Goal: Task Accomplishment & Management: Manage account settings

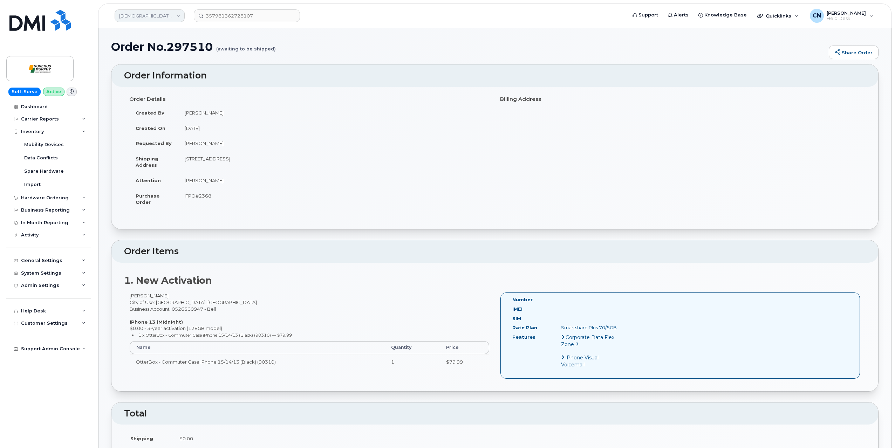
click at [159, 12] on link "Surerus Murphy" at bounding box center [150, 15] width 70 height 13
type input "Kiew"
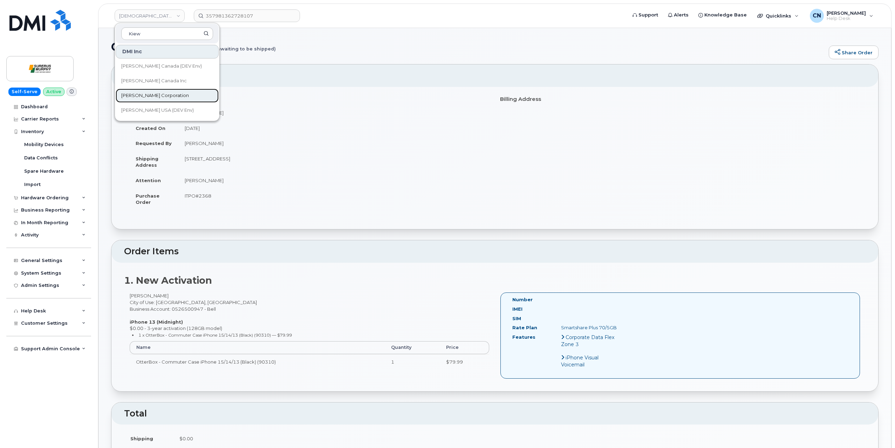
click at [162, 94] on span "[PERSON_NAME] Corporation" at bounding box center [155, 95] width 68 height 7
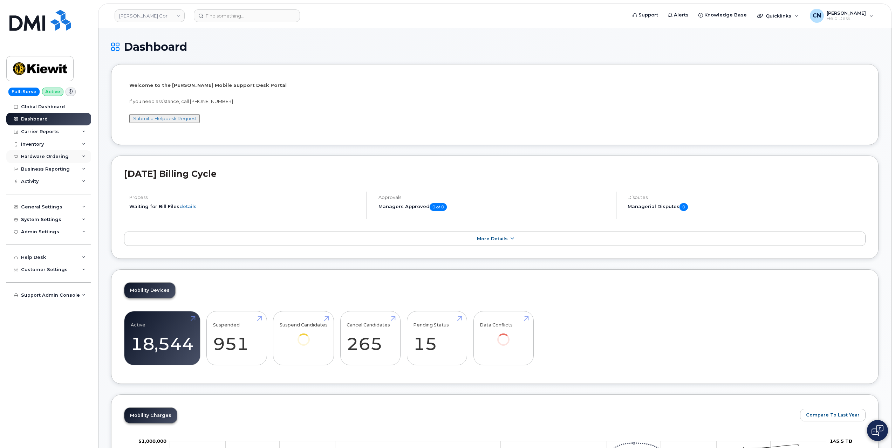
click at [35, 156] on div "Hardware Ordering" at bounding box center [45, 157] width 48 height 6
click at [34, 184] on div "Orders" at bounding box center [32, 183] width 17 height 6
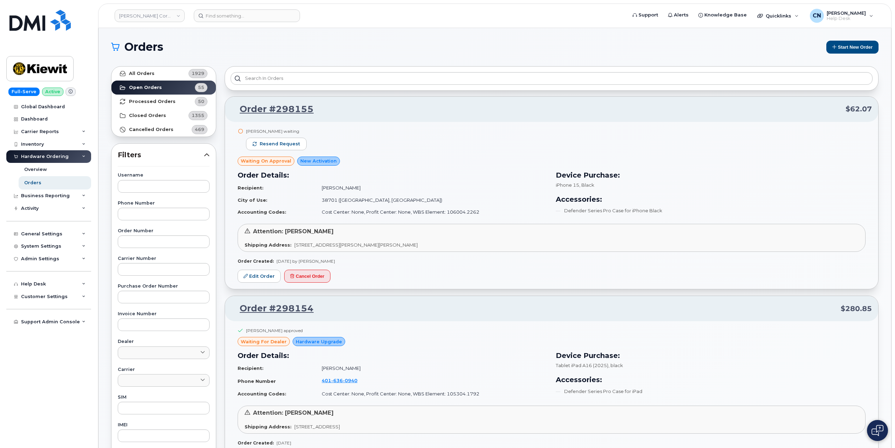
click at [284, 70] on div at bounding box center [552, 78] width 654 height 25
click at [132, 69] on link "All Orders 1929" at bounding box center [163, 74] width 104 height 14
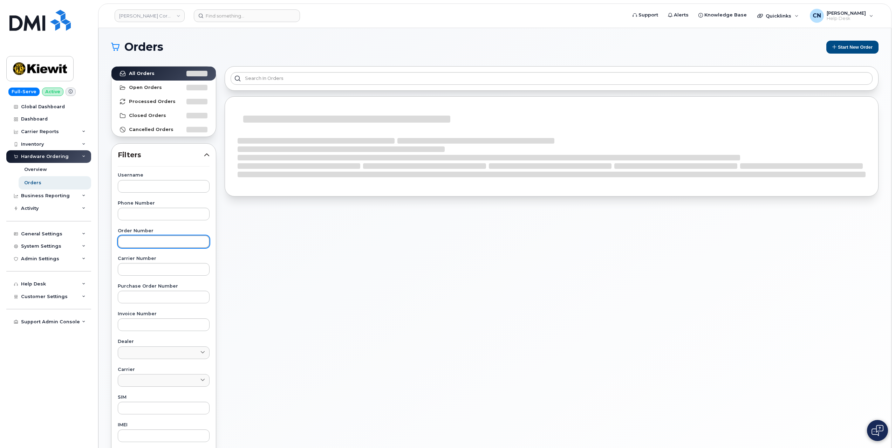
click at [154, 237] on input "text" at bounding box center [164, 241] width 92 height 13
paste input "298154"
type input "298154"
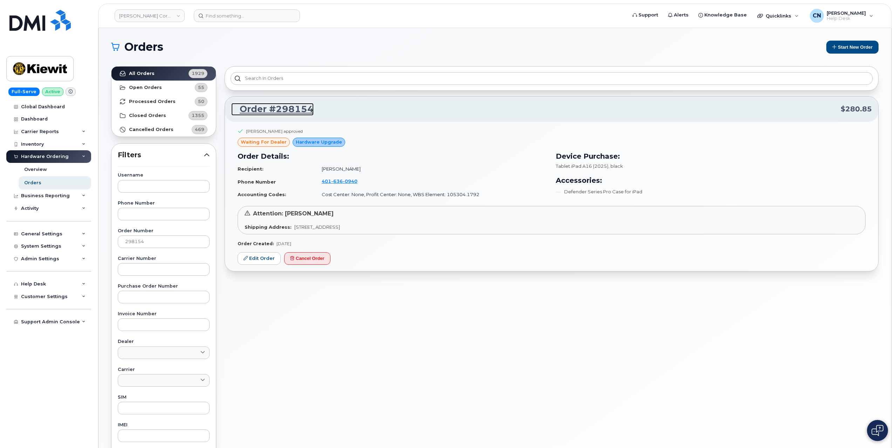
click at [286, 109] on link "Order #298154" at bounding box center [272, 109] width 82 height 13
click at [254, 258] on link "Edit Order" at bounding box center [259, 258] width 43 height 13
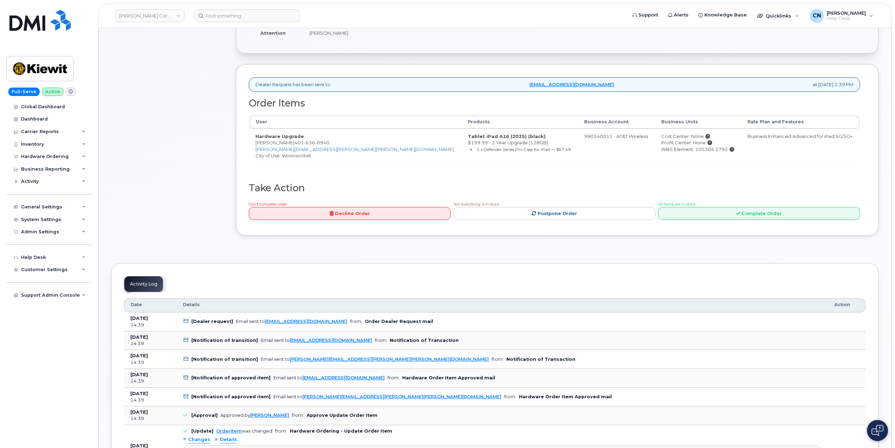
scroll to position [70, 0]
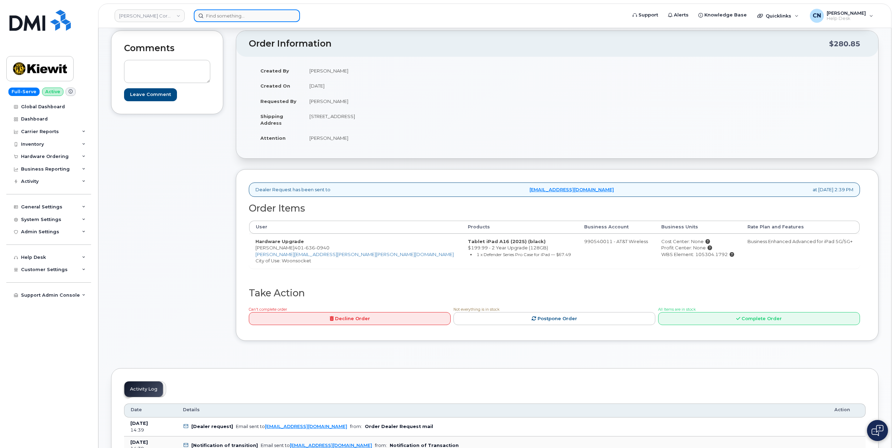
click at [260, 17] on input at bounding box center [247, 15] width 106 height 13
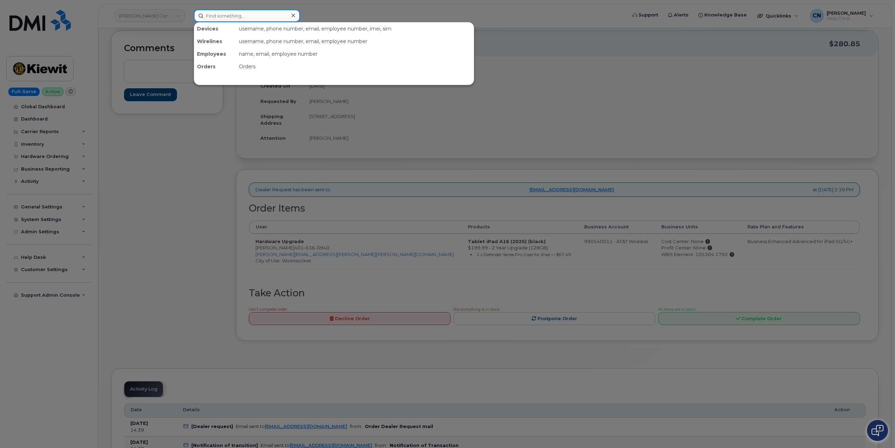
paste input "7808538467"
click at [220, 16] on input "7808538467" at bounding box center [247, 15] width 106 height 13
paste input "808242307"
drag, startPoint x: 249, startPoint y: 18, endPoint x: 136, endPoint y: 29, distance: 114.1
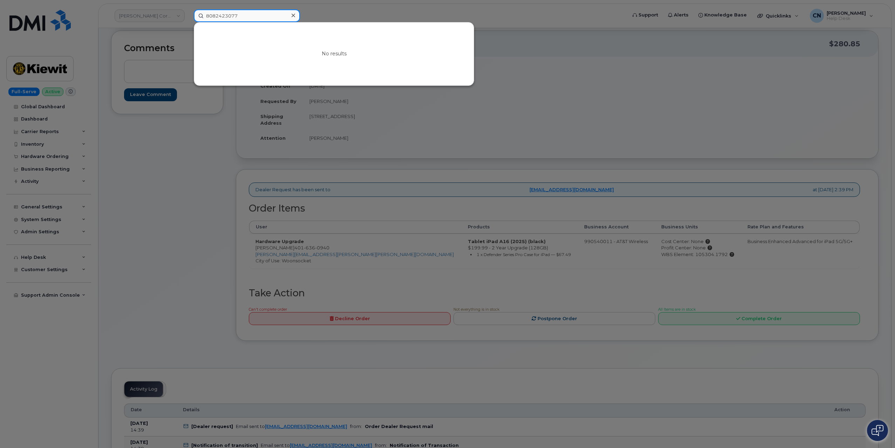
click at [188, 22] on div "8082423077 No results" at bounding box center [407, 15] width 439 height 13
paste input "8"
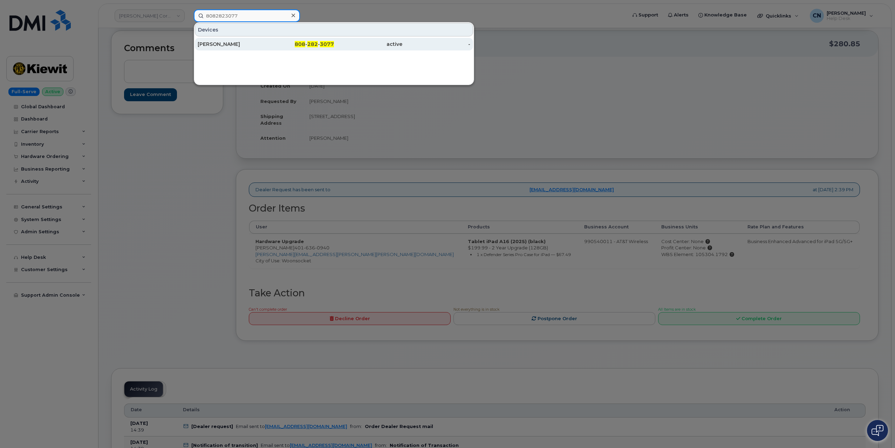
type input "8082823077"
click at [242, 43] on div "[PERSON_NAME]" at bounding box center [232, 44] width 68 height 7
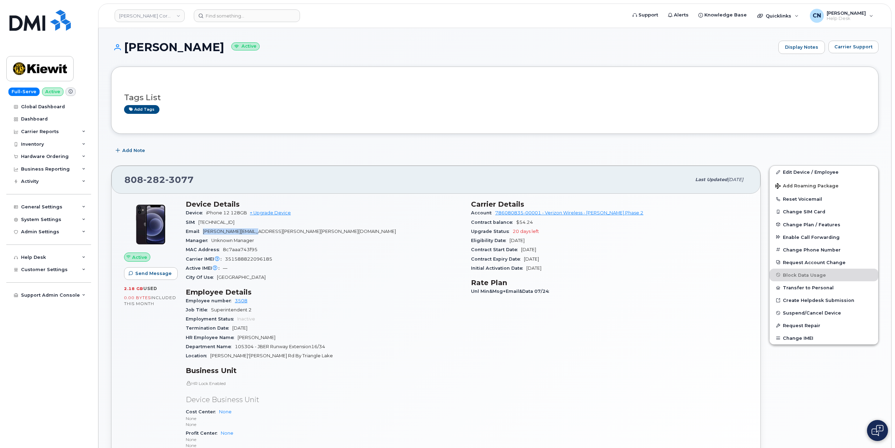
drag, startPoint x: 205, startPoint y: 229, endPoint x: 270, endPoint y: 232, distance: 66.0
click at [270, 232] on div "Email [PERSON_NAME][EMAIL_ADDRESS][PERSON_NAME][PERSON_NAME][DOMAIN_NAME]" at bounding box center [324, 231] width 277 height 9
copy span "[PERSON_NAME][EMAIL_ADDRESS][PERSON_NAME][PERSON_NAME][DOMAIN_NAME]"
click at [216, 13] on input at bounding box center [247, 15] width 106 height 13
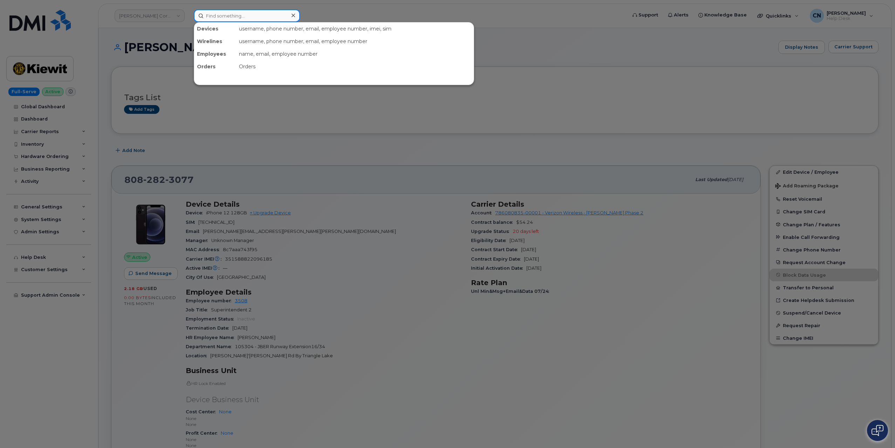
paste input "3063823550"
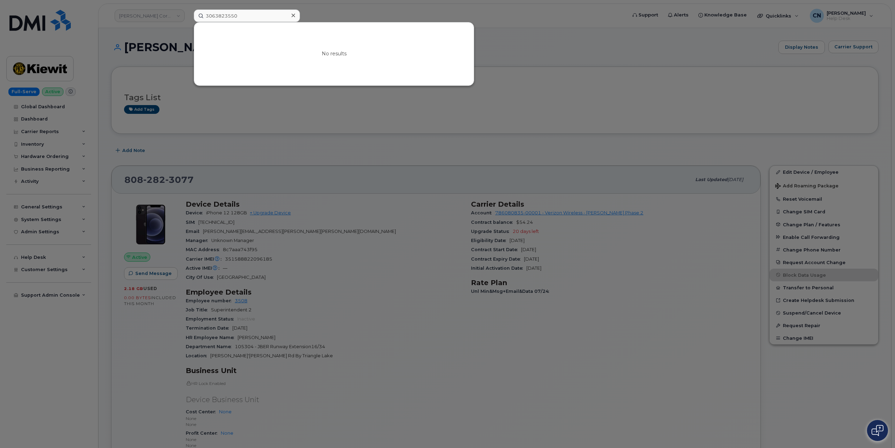
click at [167, 154] on div at bounding box center [447, 224] width 895 height 448
click at [212, 16] on input "3063823550" at bounding box center [247, 15] width 106 height 13
drag, startPoint x: 255, startPoint y: 18, endPoint x: 83, endPoint y: 33, distance: 172.0
click at [188, 22] on div "3063823550 No results" at bounding box center [407, 15] width 439 height 13
paste input "8086332388"
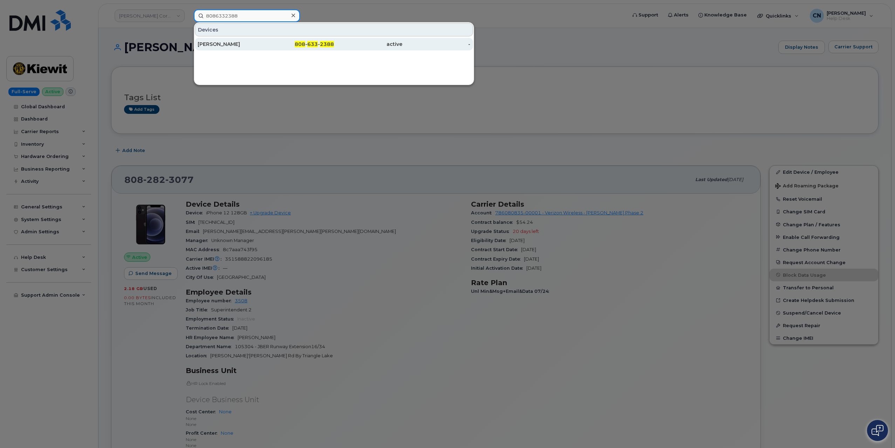
type input "8086332388"
click at [221, 45] on div "[PERSON_NAME]" at bounding box center [232, 44] width 68 height 7
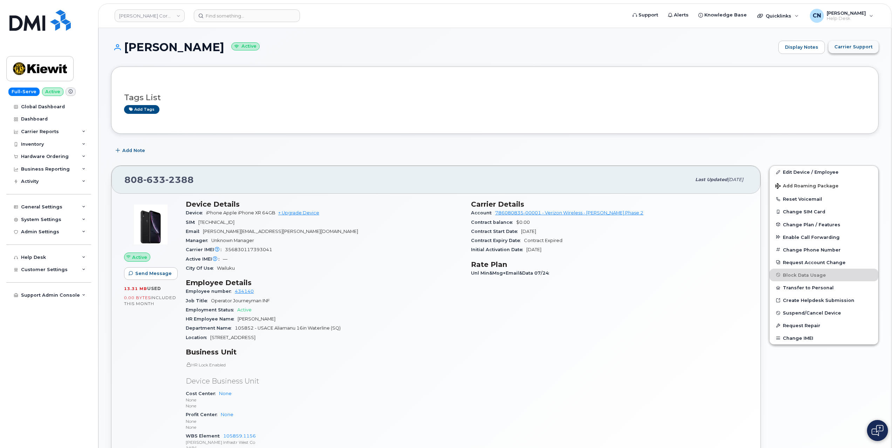
click at [855, 48] on span "Carrier Support" at bounding box center [853, 46] width 38 height 7
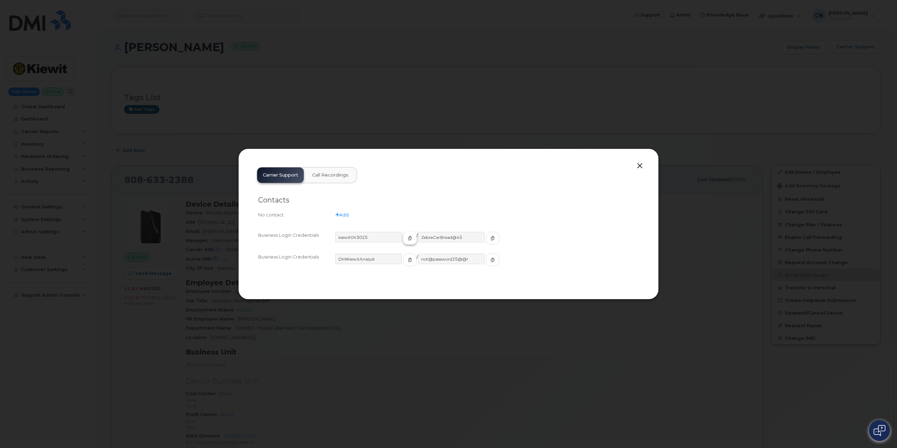
click at [407, 240] on span "button" at bounding box center [410, 238] width 6 height 6
click at [485, 243] on button "button" at bounding box center [491, 238] width 13 height 13
click at [638, 165] on button "button" at bounding box center [638, 166] width 11 height 10
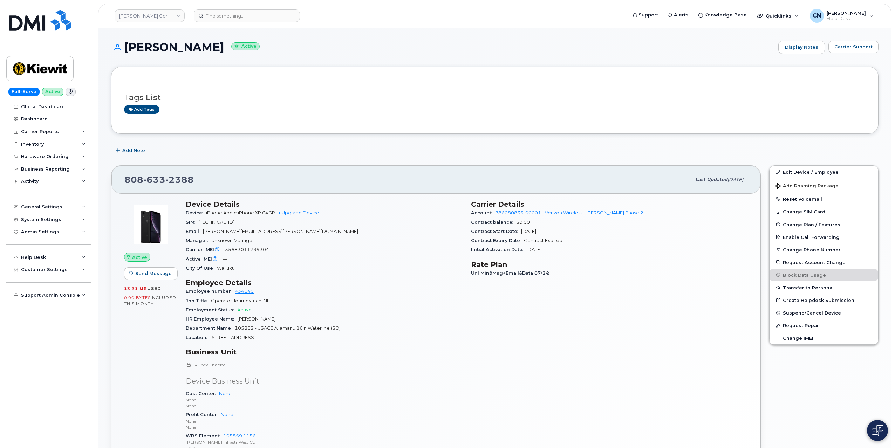
click at [215, 182] on div "808 633 2388" at bounding box center [407, 179] width 566 height 15
drag, startPoint x: 123, startPoint y: 177, endPoint x: 222, endPoint y: 177, distance: 99.1
click at [222, 177] on div "808 633 2388 Last updated Jul 31, 2025" at bounding box center [435, 180] width 649 height 28
copy span "808 633 2388"
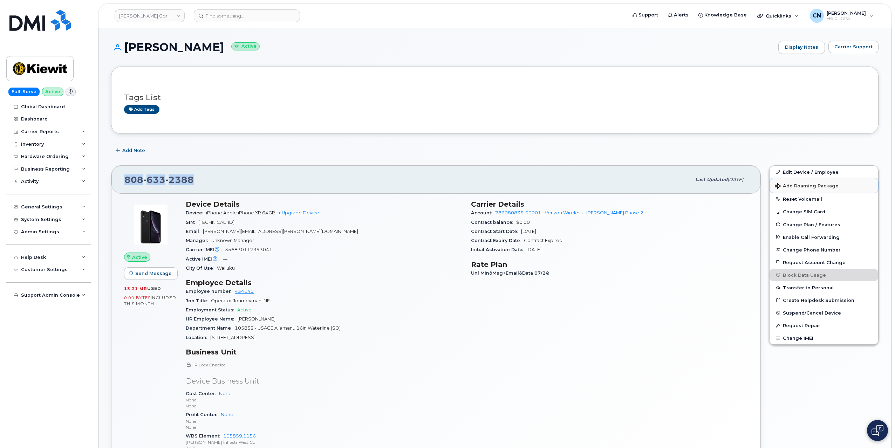
click at [794, 182] on button "Add Roaming Package" at bounding box center [823, 185] width 109 height 14
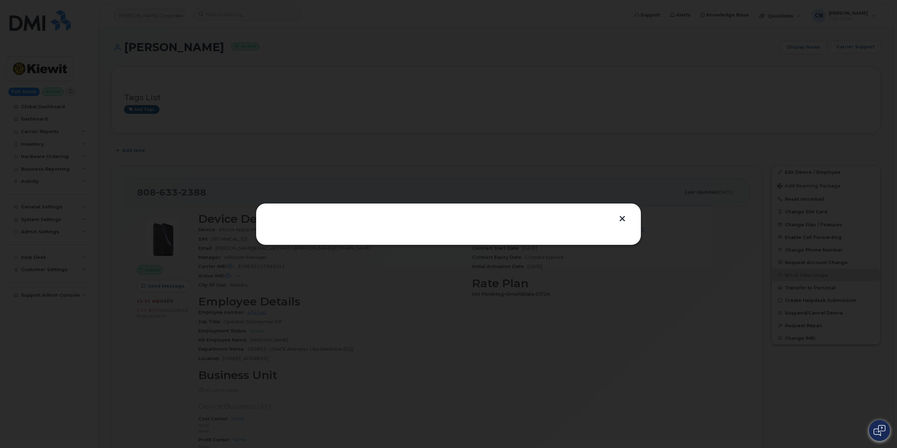
click at [796, 174] on div at bounding box center [448, 224] width 897 height 448
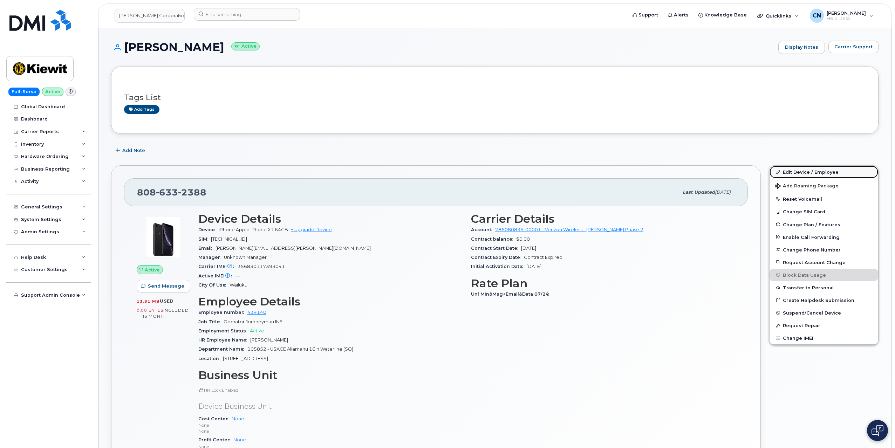
click at [804, 173] on link "Edit Device / Employee" at bounding box center [823, 172] width 109 height 13
click at [797, 335] on button "Change IMEI" at bounding box center [823, 338] width 109 height 13
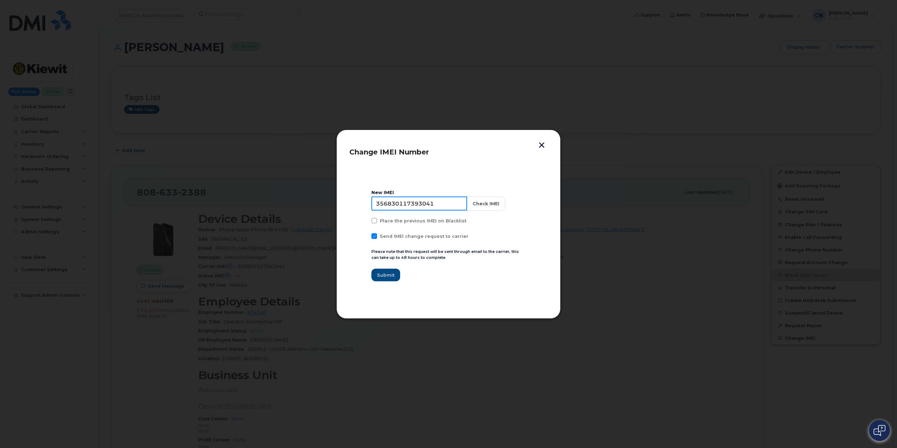
drag, startPoint x: 422, startPoint y: 204, endPoint x: 366, endPoint y: 231, distance: 62.4
click at [293, 207] on div "Change IMEI Number New IMEI 356830117393041 Check IMEI Place the previous IMEI …" at bounding box center [448, 224] width 897 height 448
paste input "4934745414849"
drag, startPoint x: 431, startPoint y: 205, endPoint x: 332, endPoint y: 215, distance: 99.0
click at [322, 211] on div "Change IMEI Number New IMEI 3549347454148491 Check IMEI Place the previous IMEI…" at bounding box center [448, 224] width 897 height 448
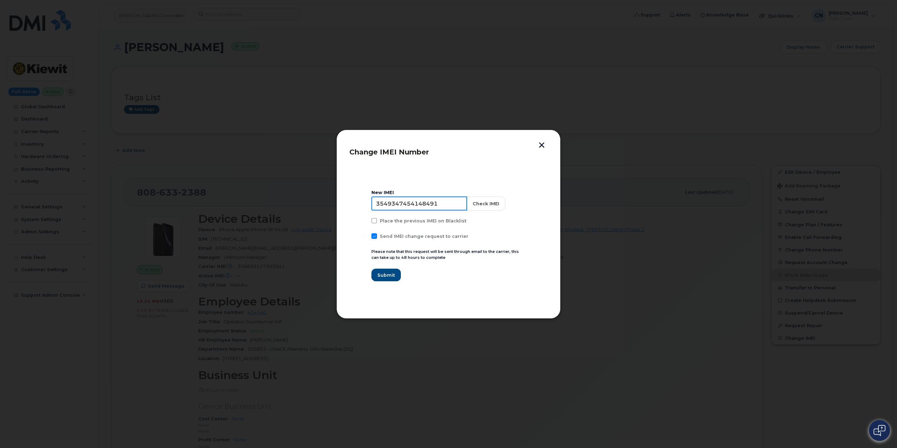
paste input
type input "354934745414849"
click at [376, 237] on span at bounding box center [374, 236] width 6 height 6
click at [366, 237] on input "Send IMEI change request to carrier" at bounding box center [365, 235] width 4 height 4
checkbox input "false"
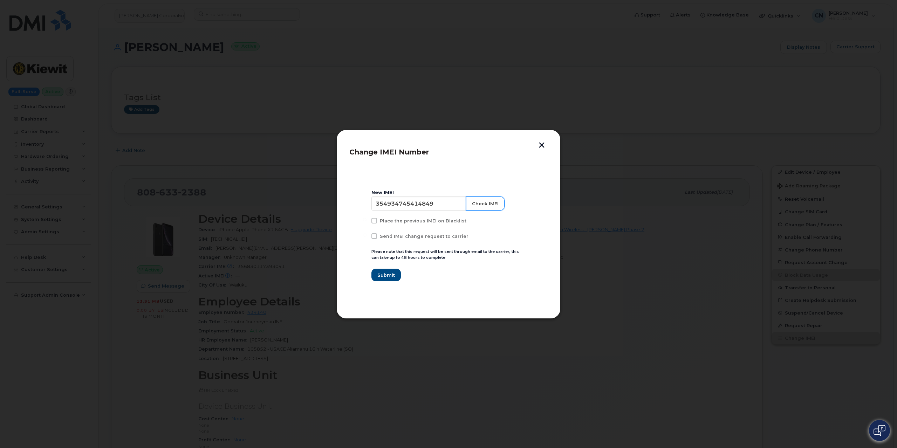
click at [481, 206] on button "Check IMEI" at bounding box center [485, 204] width 39 height 14
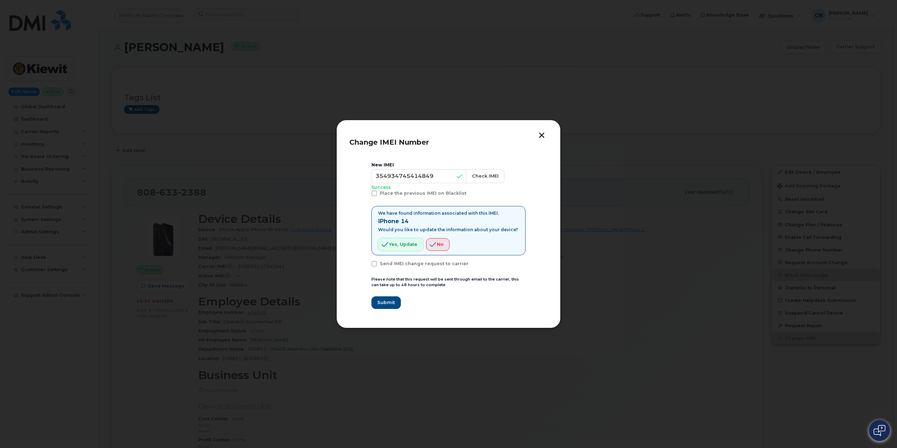
click at [391, 246] on span "Yes, update" at bounding box center [403, 244] width 28 height 7
click at [385, 304] on span "Submit" at bounding box center [386, 302] width 18 height 7
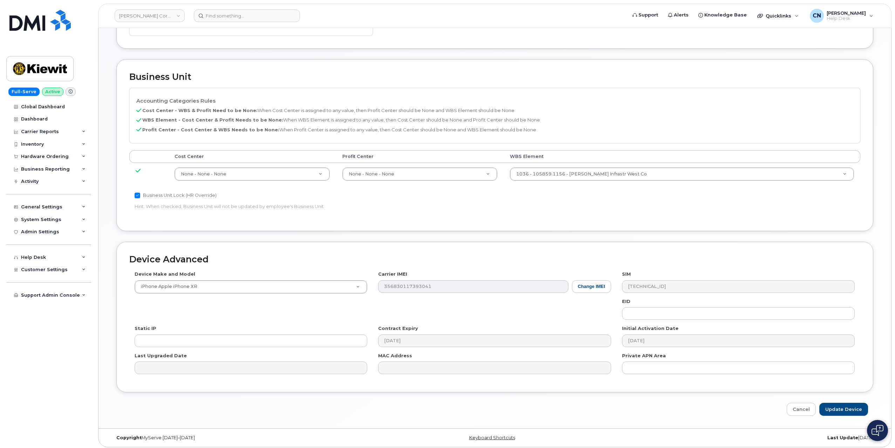
scroll to position [234, 0]
